Goal: Information Seeking & Learning: Learn about a topic

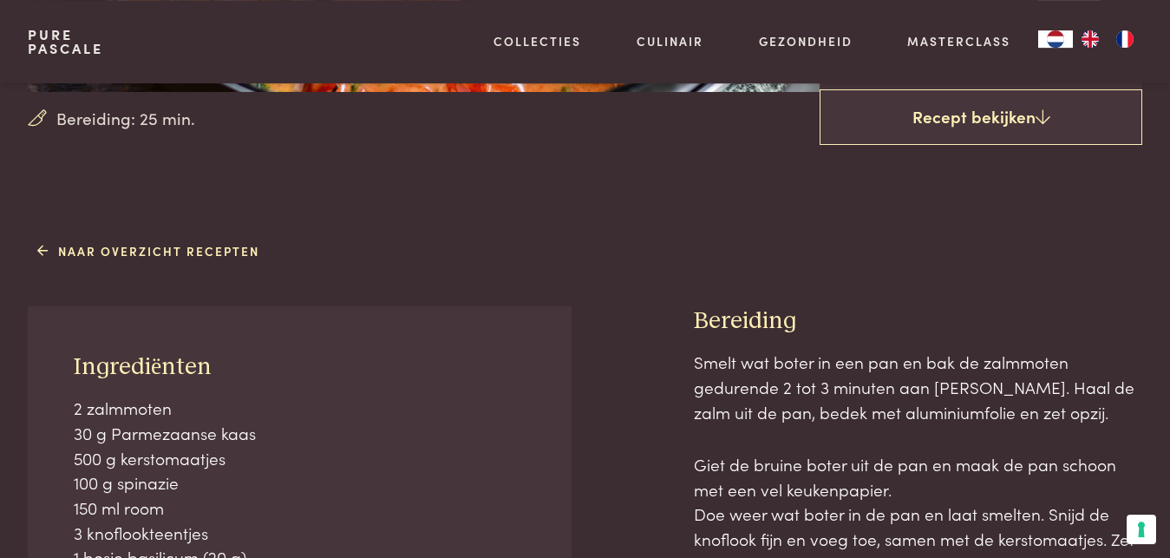
scroll to position [661, 0]
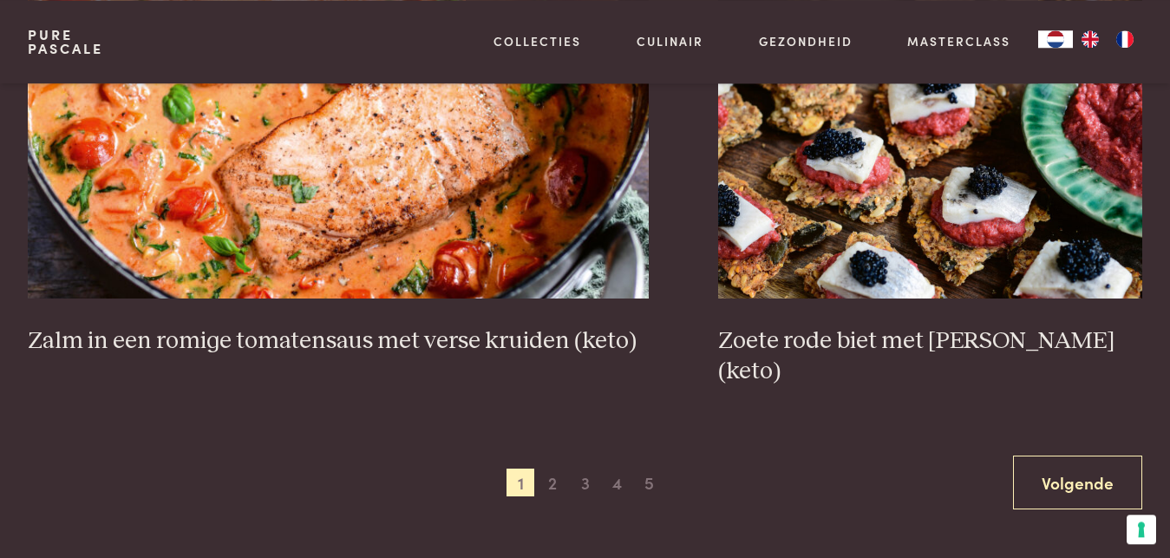
scroll to position [3063, 0]
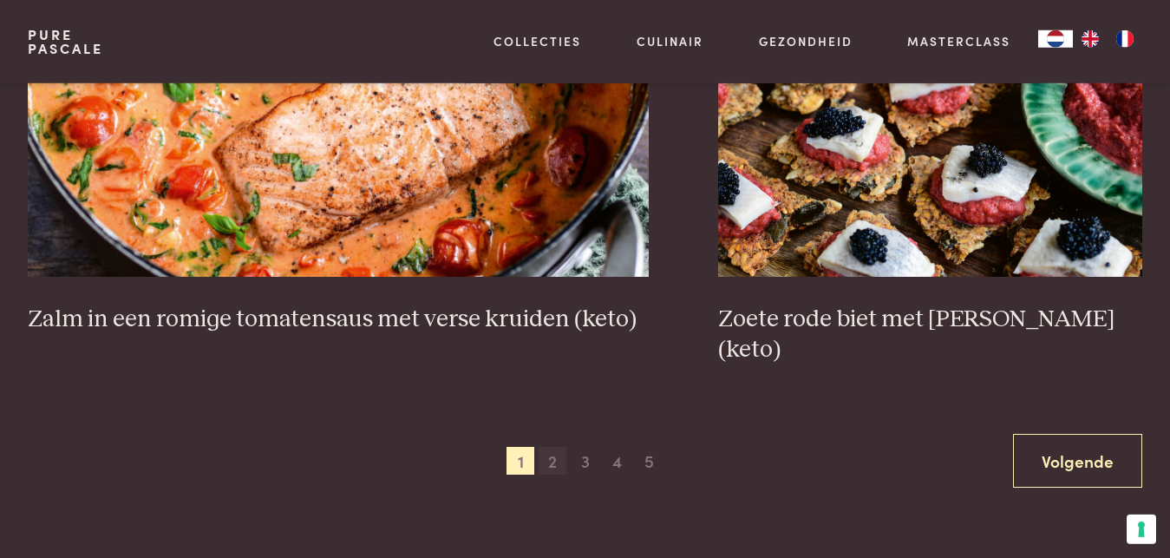
click at [558, 447] on span "2" at bounding box center [553, 461] width 28 height 28
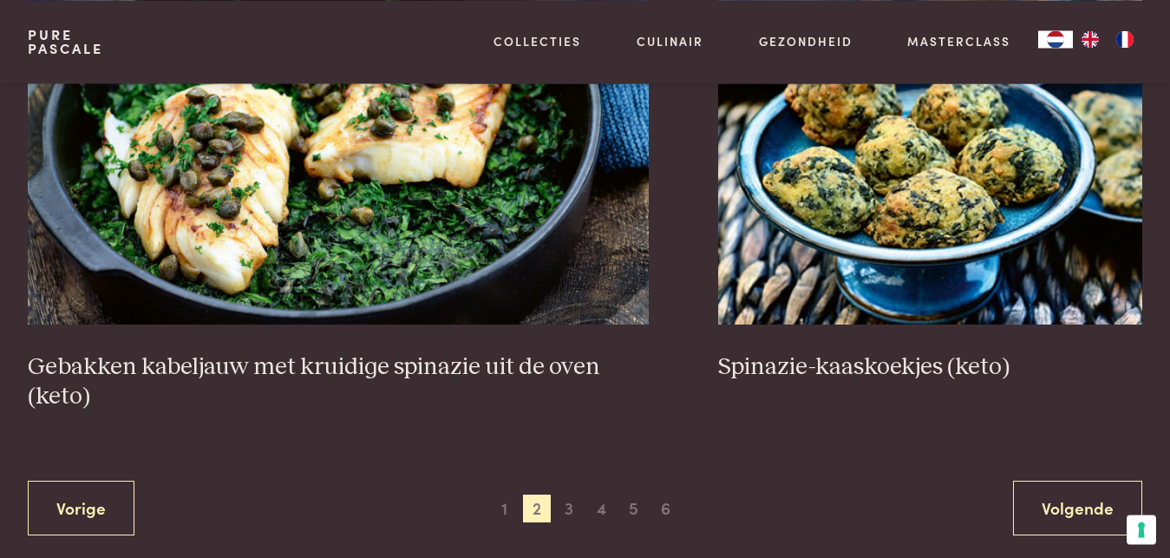
scroll to position [3191, 0]
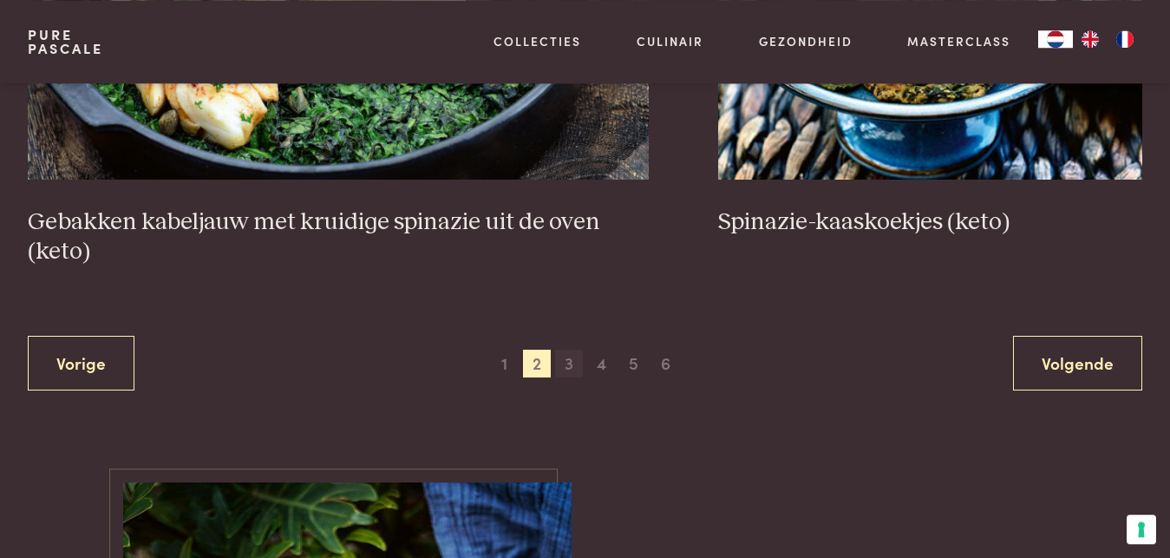
click at [569, 365] on span "3" at bounding box center [569, 363] width 28 height 28
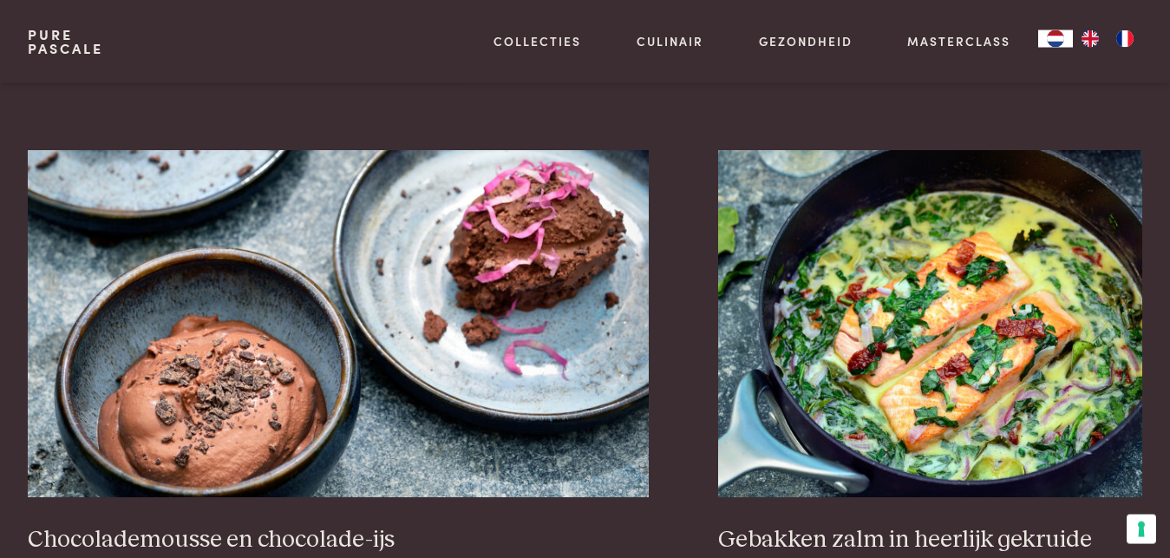
scroll to position [1522, 0]
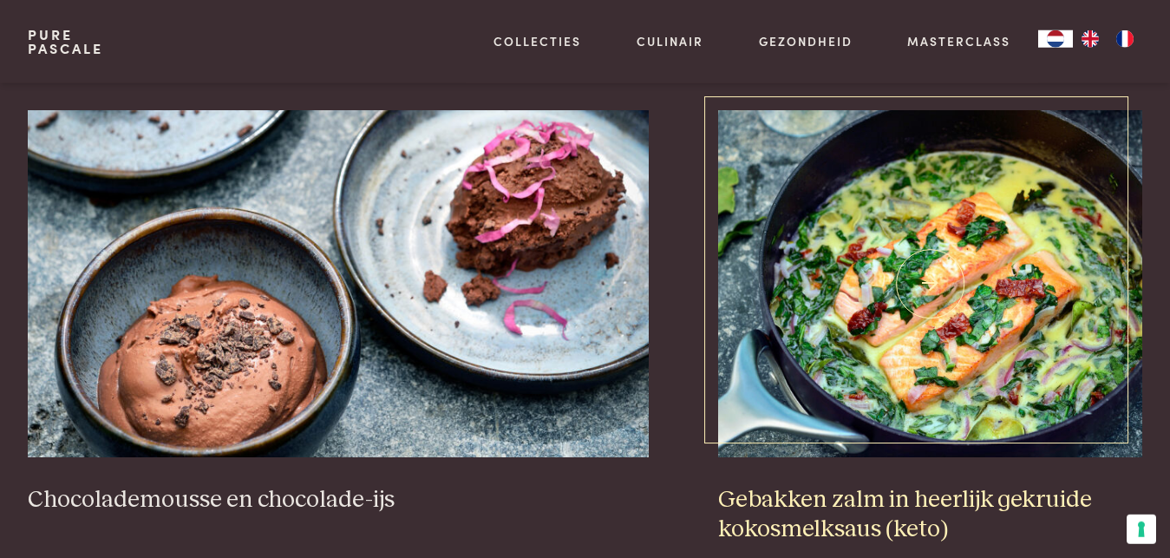
click at [1033, 211] on img at bounding box center [930, 283] width 424 height 347
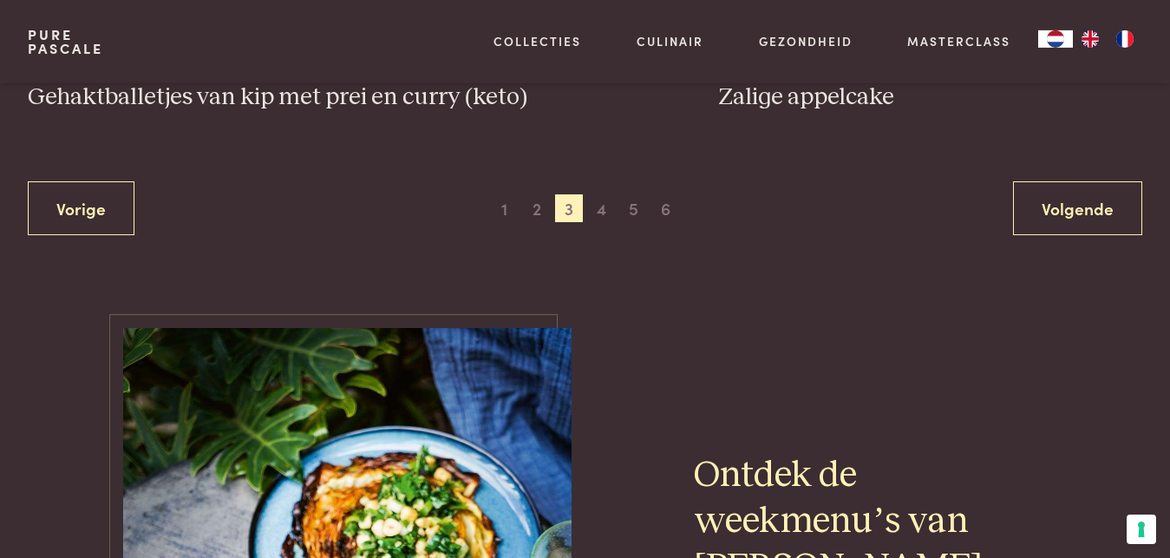
scroll to position [3402, 0]
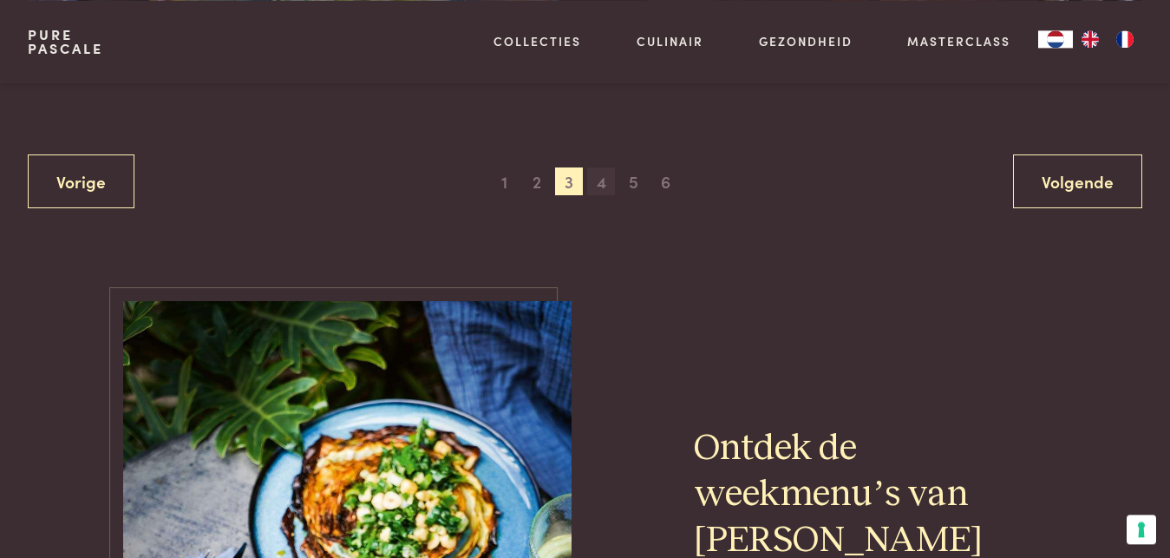
click at [598, 192] on span "4" at bounding box center [601, 181] width 28 height 28
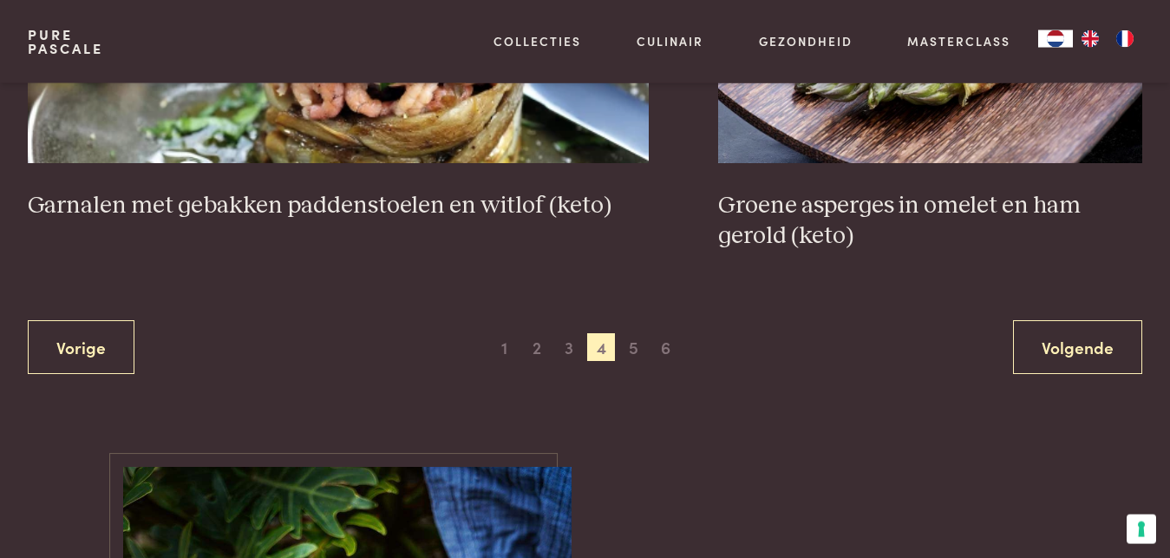
scroll to position [3361, 0]
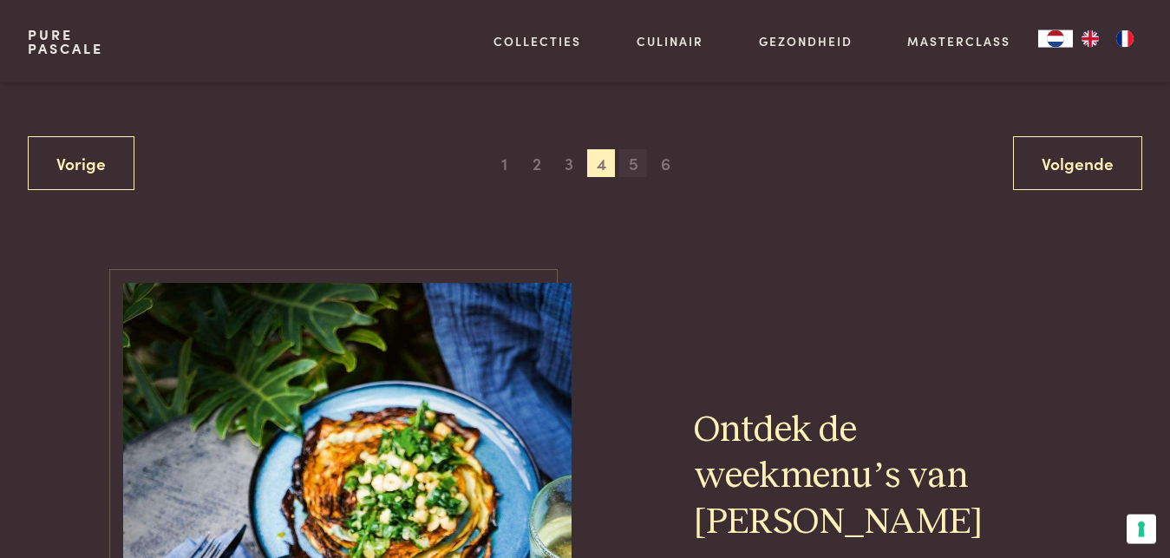
click at [637, 159] on span "5" at bounding box center [633, 163] width 28 height 28
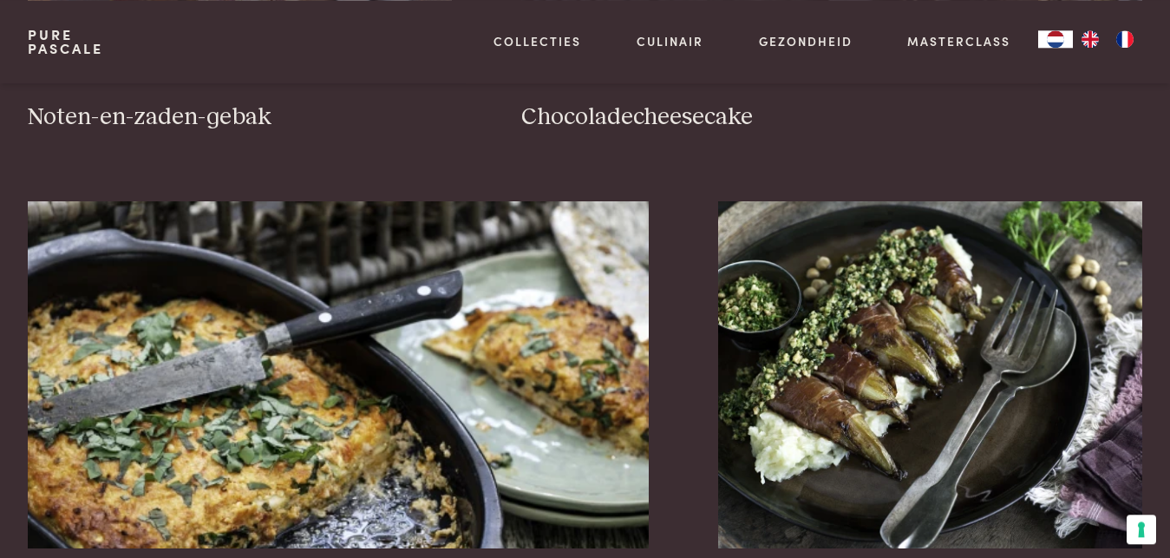
scroll to position [1463, 0]
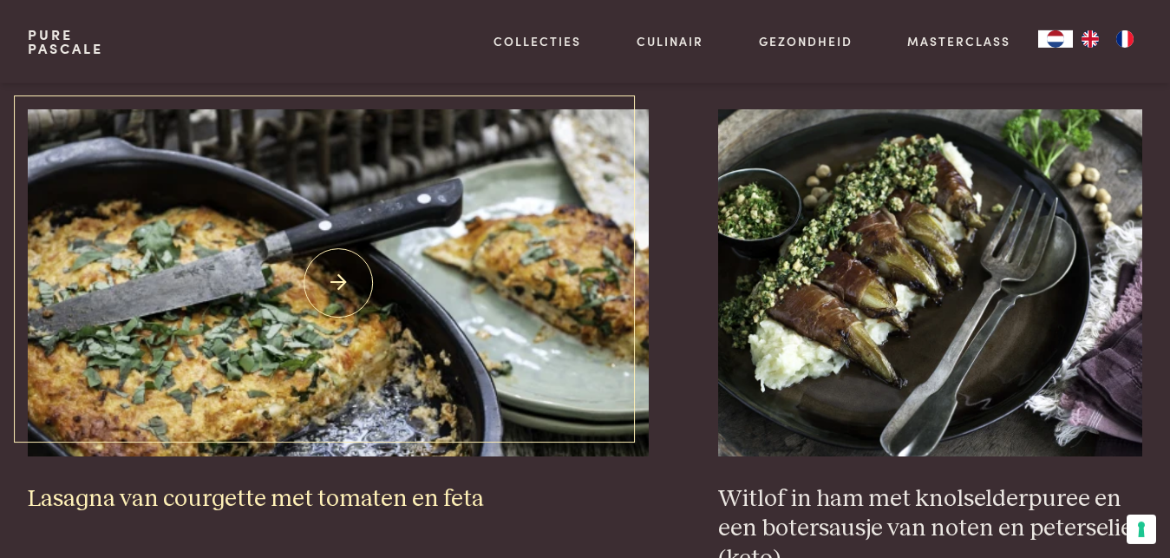
click at [342, 327] on img at bounding box center [339, 282] width 622 height 347
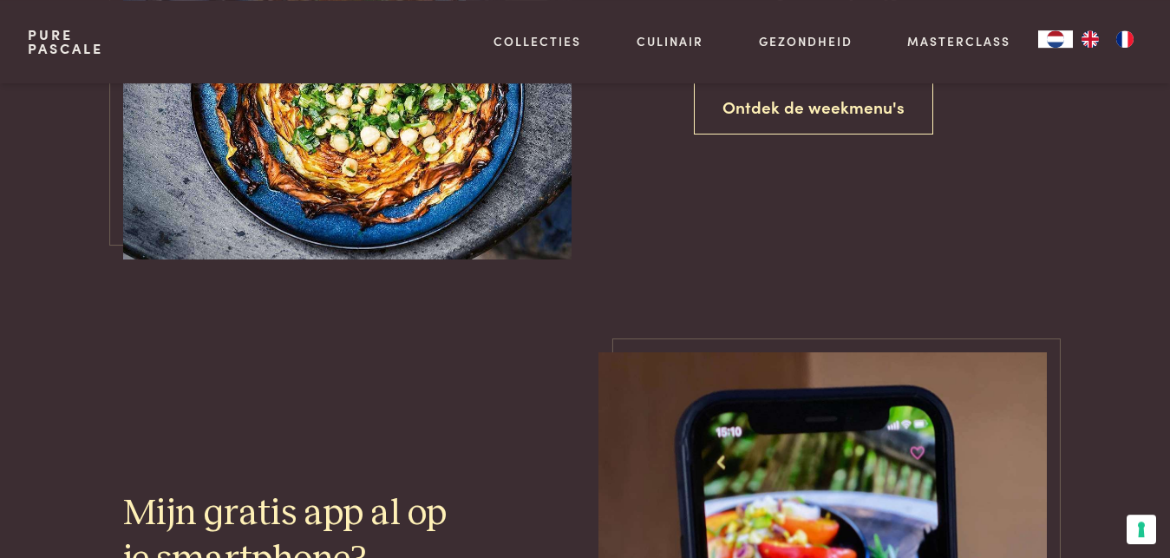
scroll to position [1445, 0]
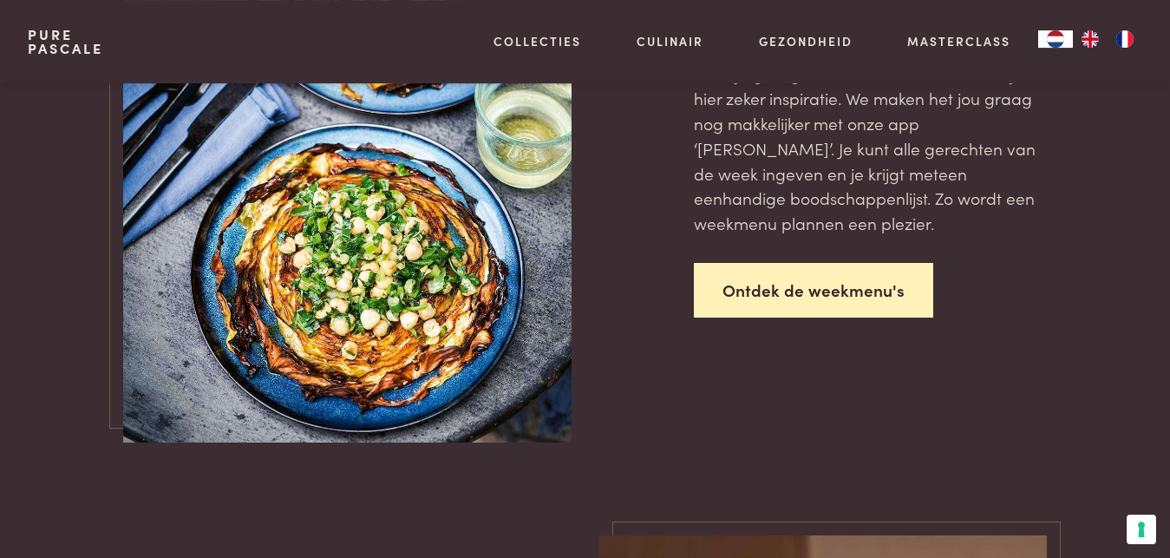
click at [887, 298] on link "Ontdek de weekmenu's" at bounding box center [813, 290] width 239 height 55
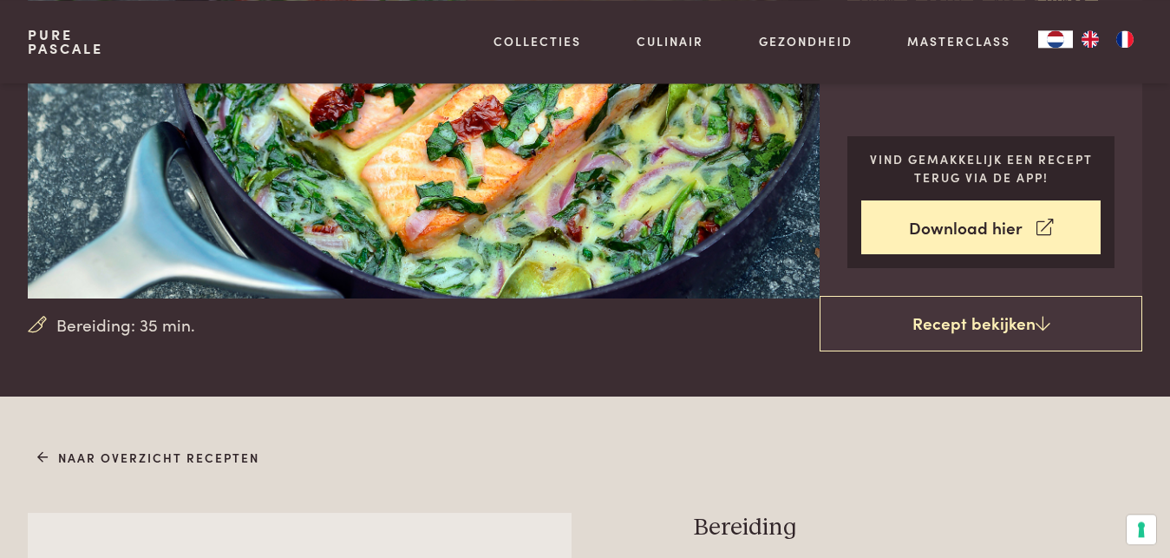
scroll to position [72, 0]
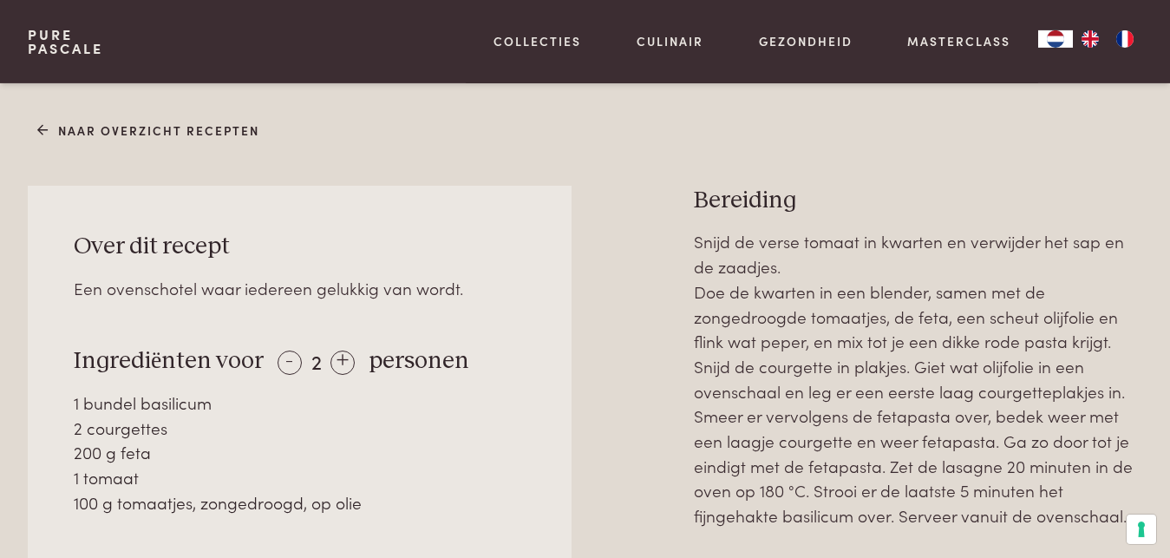
scroll to position [635, 0]
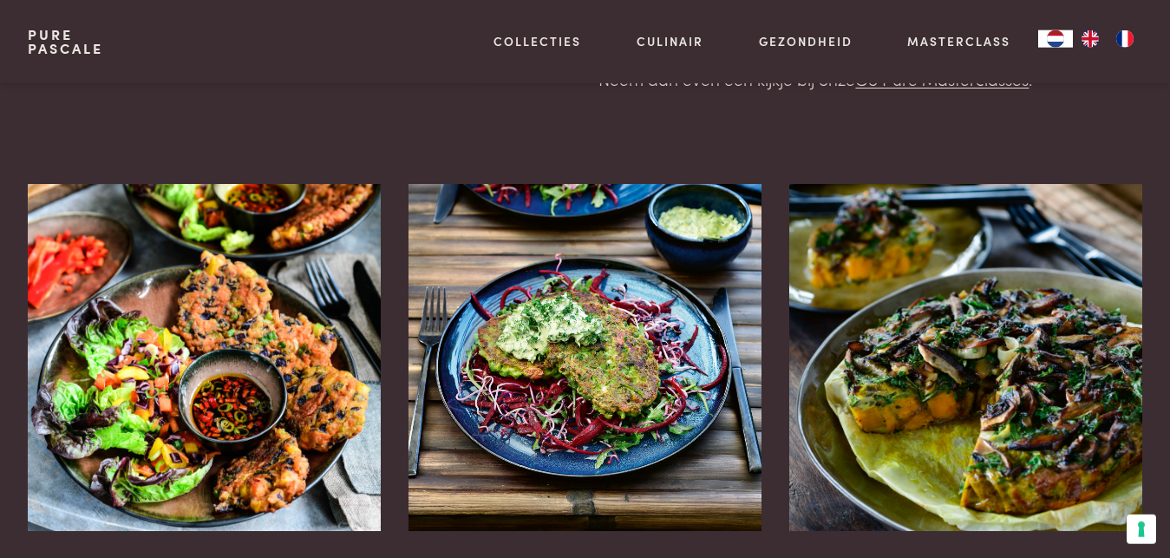
scroll to position [382, 0]
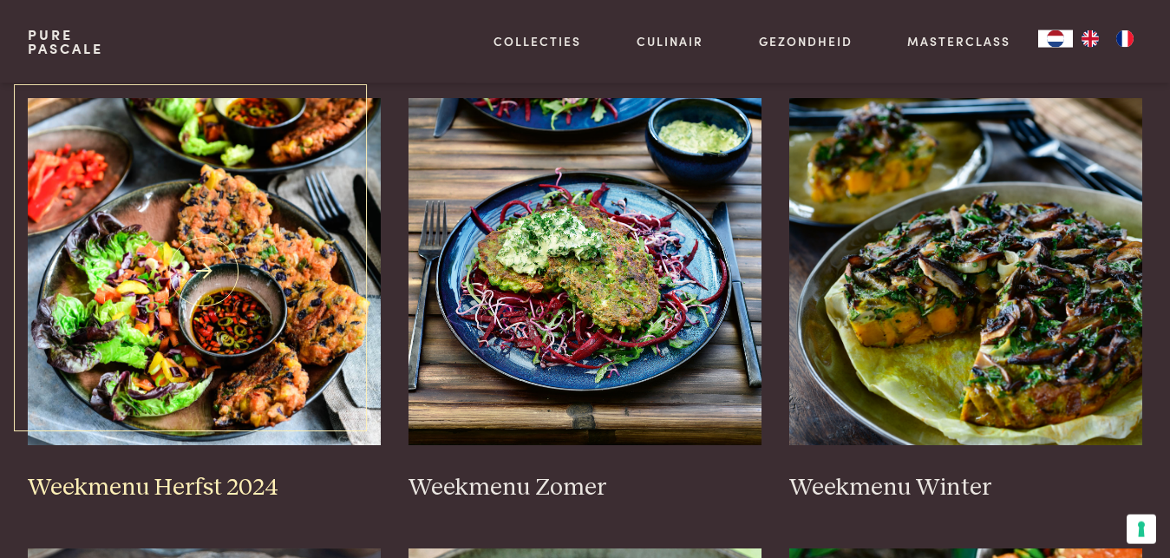
click at [241, 186] on img at bounding box center [204, 271] width 353 height 347
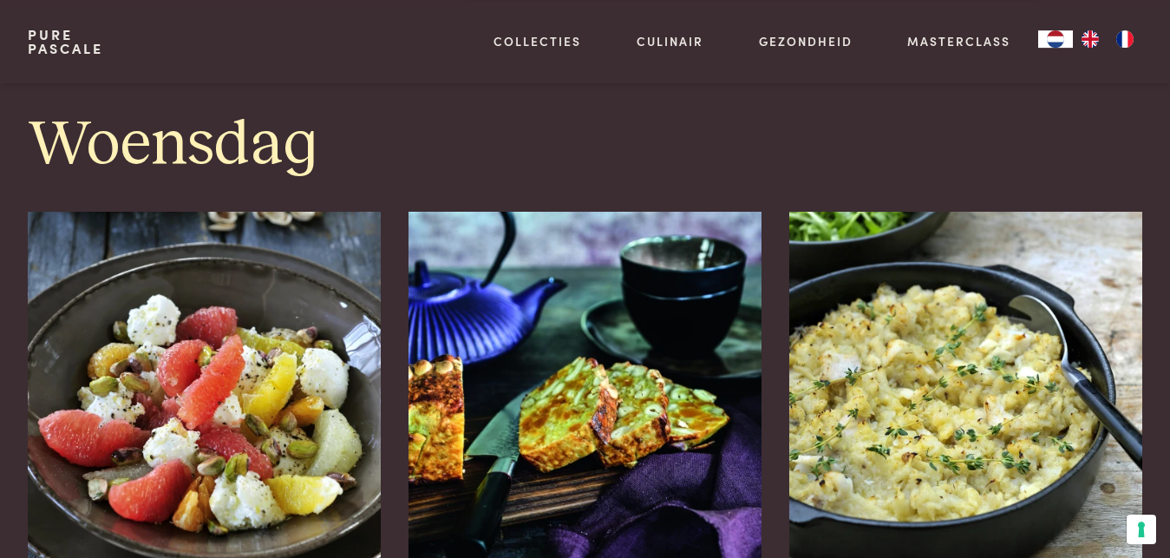
scroll to position [2618, 0]
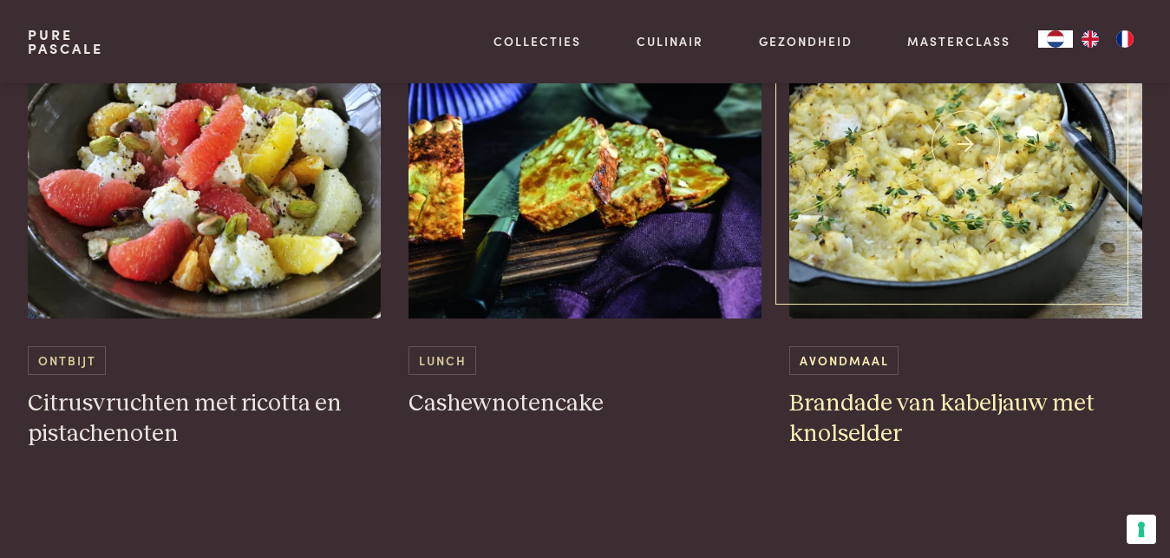
click at [1009, 195] on img at bounding box center [965, 144] width 353 height 347
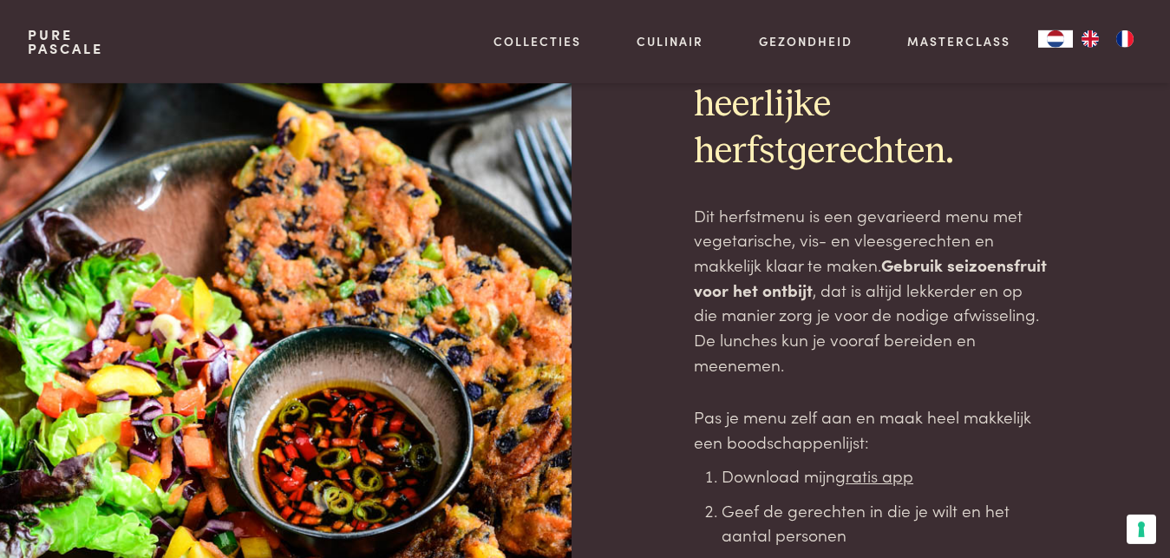
scroll to position [0, 0]
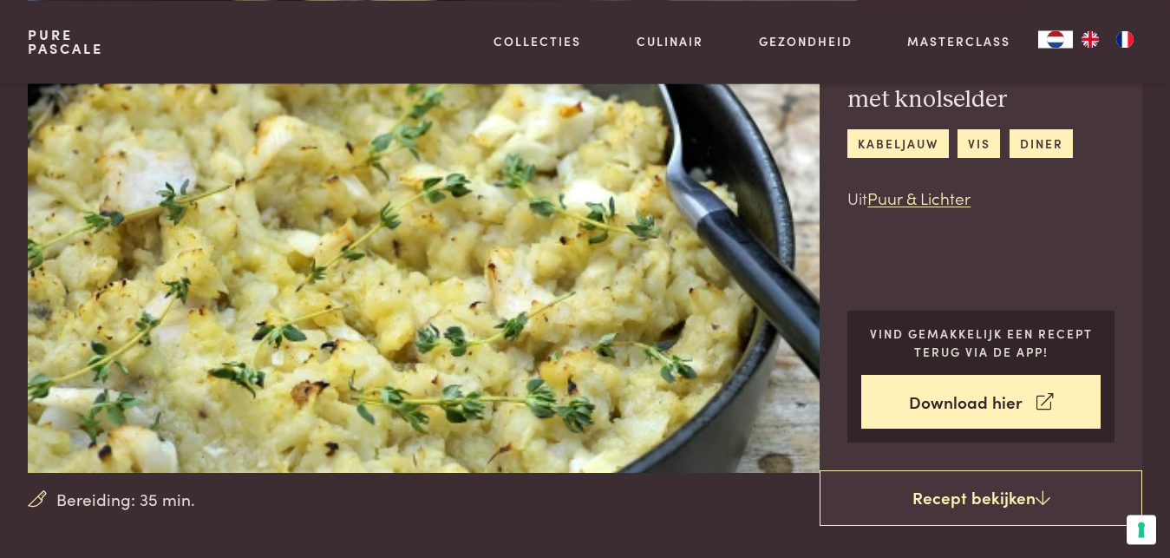
scroll to position [90, 0]
